Goal: Task Accomplishment & Management: Use online tool/utility

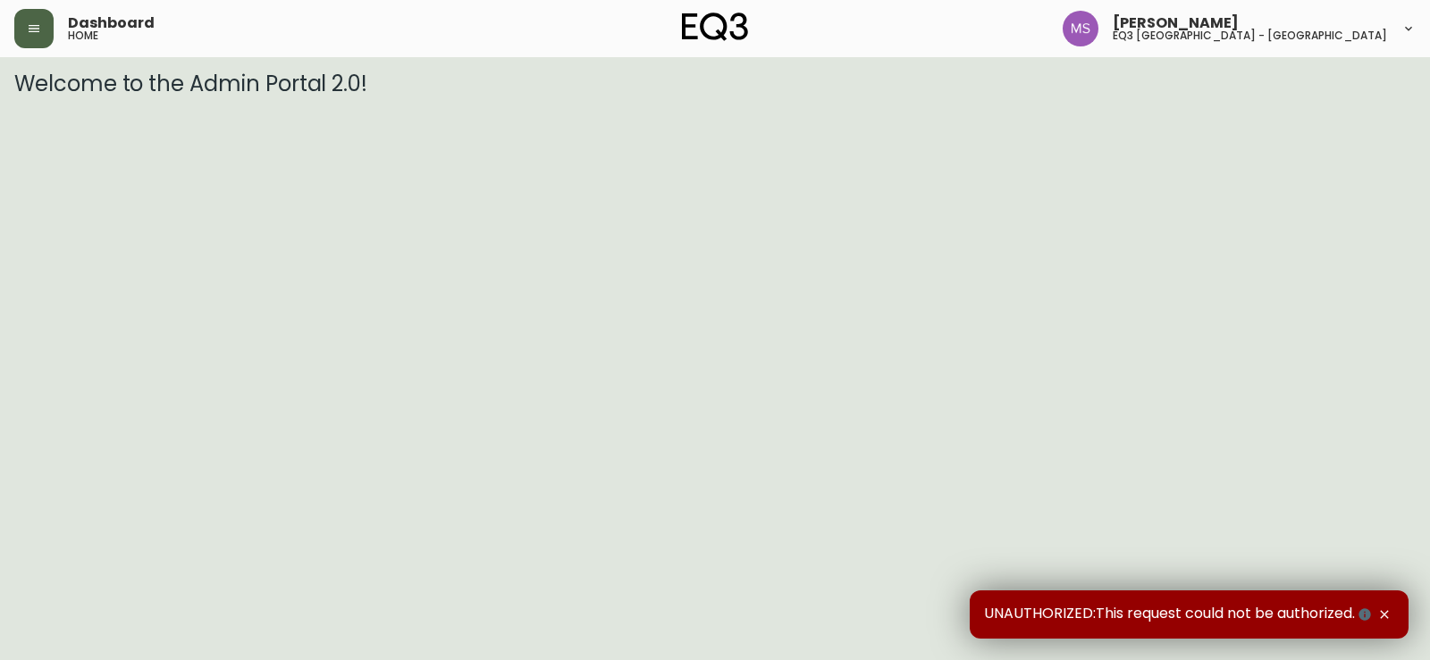
click at [24, 24] on button "button" at bounding box center [33, 28] width 39 height 39
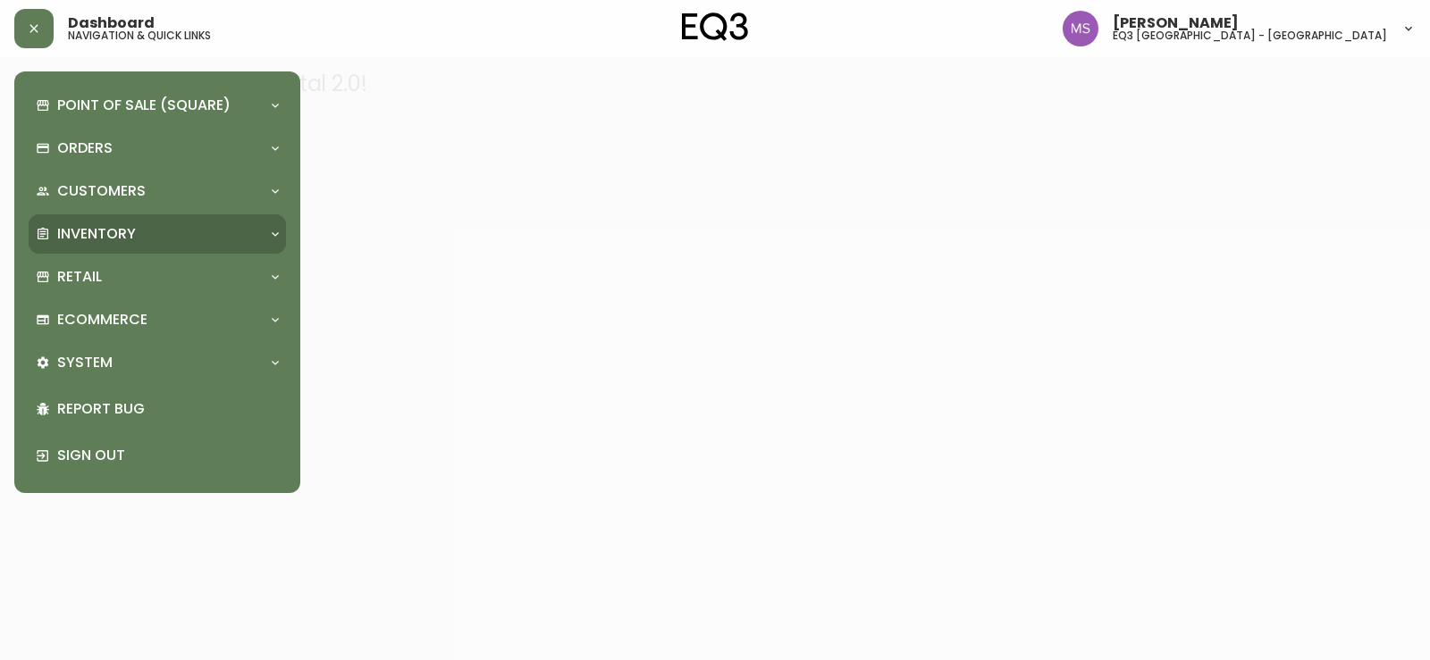
click at [112, 231] on p "Inventory" at bounding box center [96, 234] width 79 height 20
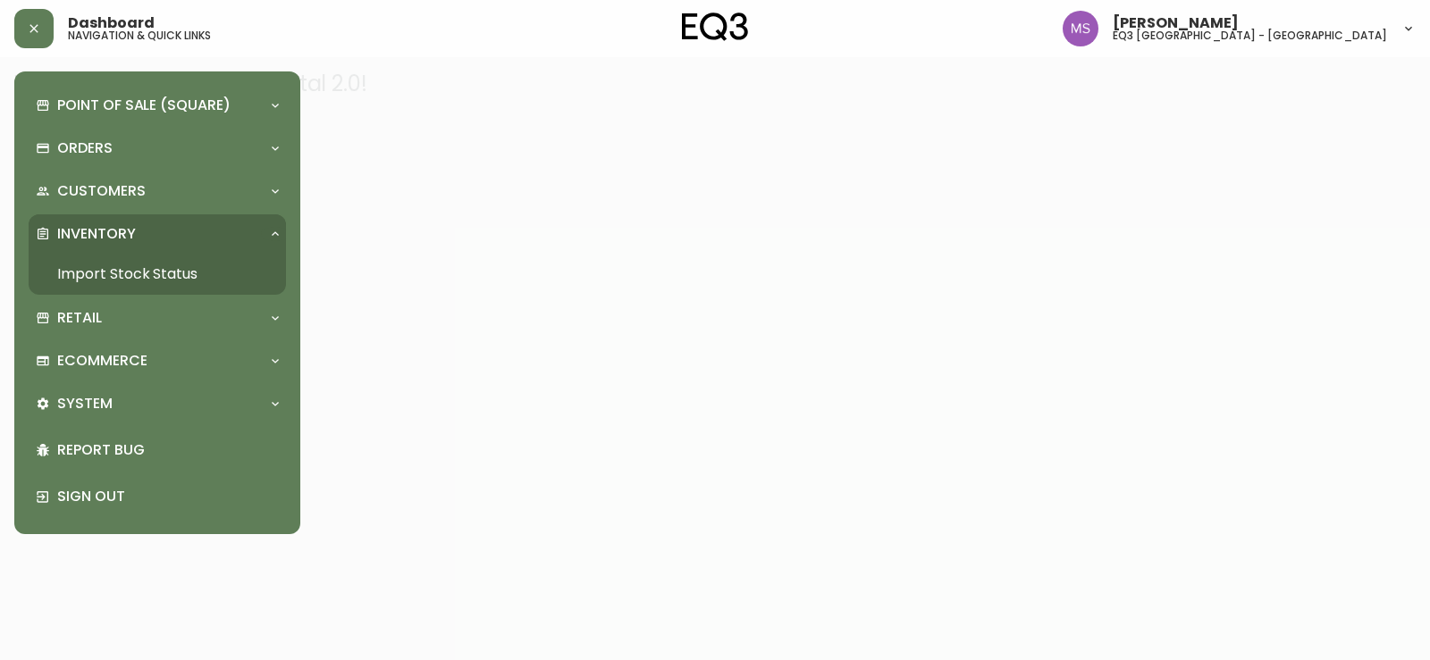
click at [130, 271] on link "Import Stock Status" at bounding box center [157, 274] width 257 height 41
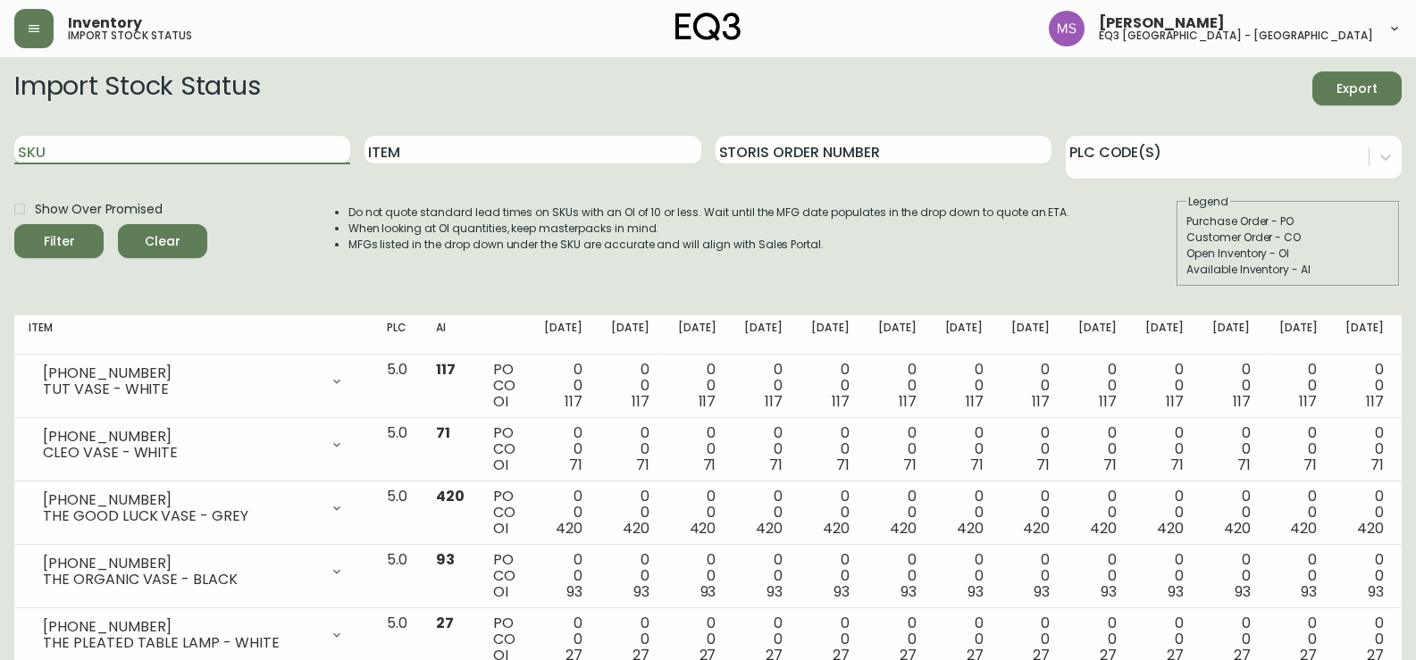
click at [204, 143] on input "SKU" at bounding box center [182, 150] width 336 height 29
paste input "7130-628-13-A"
click at [14, 224] on button "Filter" at bounding box center [58, 241] width 89 height 34
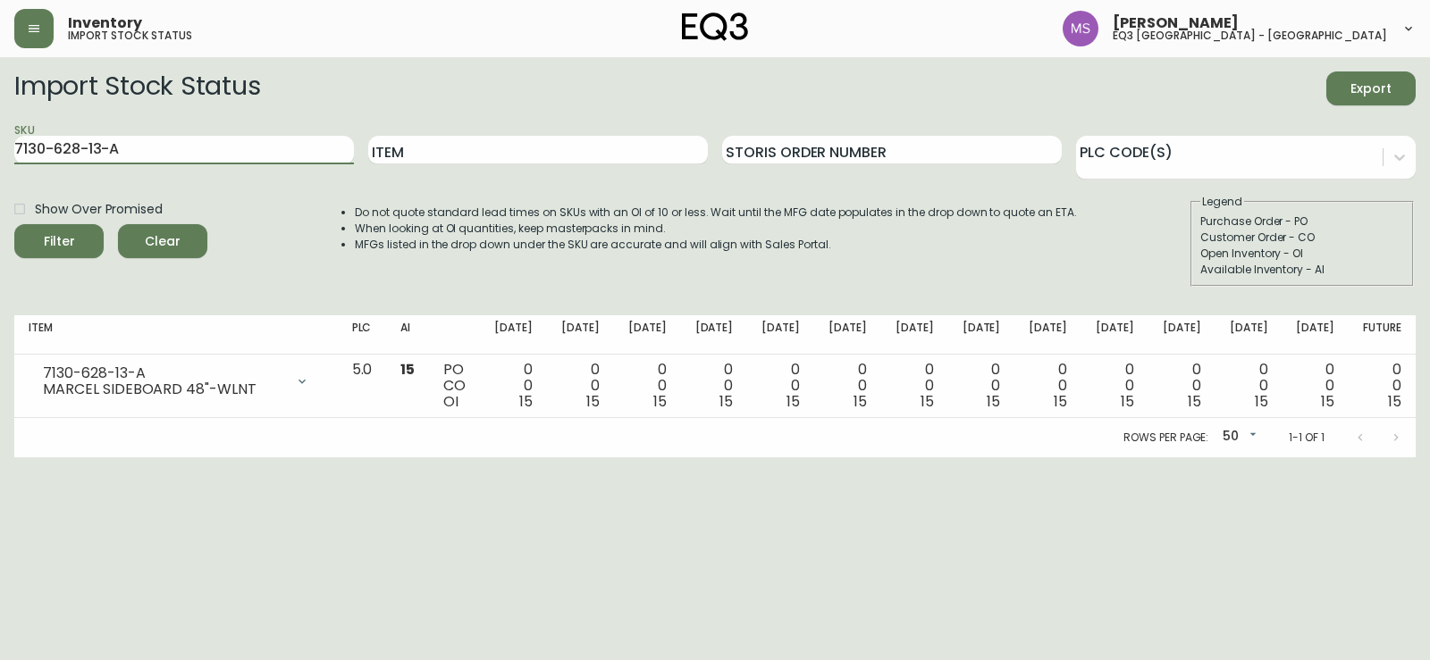
drag, startPoint x: 193, startPoint y: 153, endPoint x: 0, endPoint y: 153, distance: 193.0
click at [0, 153] on main "Import Stock Status Export SKU 7130-628-13-A Item Storis Order Number PLC Code(…" at bounding box center [715, 257] width 1430 height 400
paste input "B"
type input "7130-628-13-B"
click at [14, 224] on button "Filter" at bounding box center [58, 241] width 89 height 34
